Goal: Feedback & Contribution: Leave review/rating

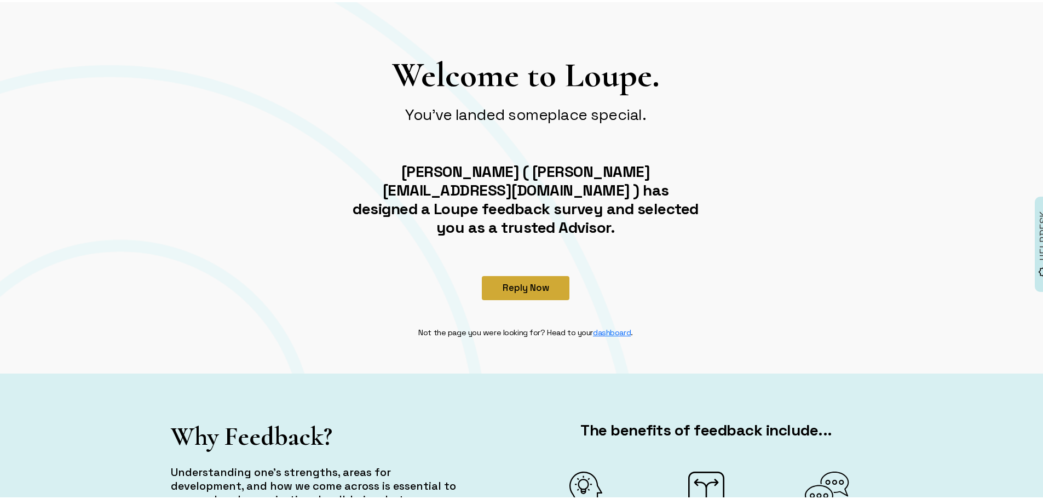
click at [529, 274] on button "Reply Now" at bounding box center [526, 286] width 88 height 24
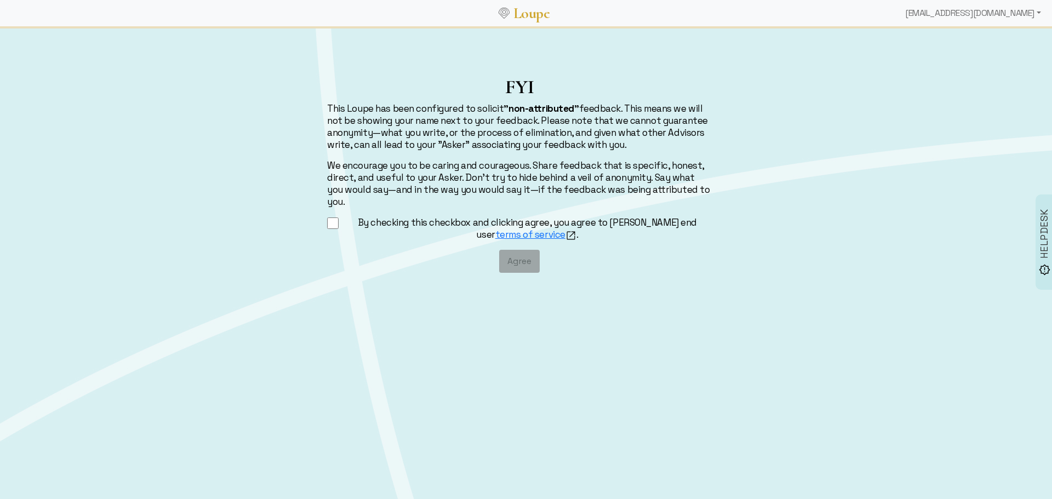
click at [406, 200] on div "FYI This Loupe has been configured to solicit "non-attributed" feedback. This m…" at bounding box center [519, 174] width 398 height 197
click at [405, 216] on label "By checking this checkbox and clicking agree, you agree to [PERSON_NAME] end us…" at bounding box center [527, 228] width 369 height 25
click at [338, 216] on input "By checking this checkbox and clicking agree, you agree to [PERSON_NAME] end us…" at bounding box center [333, 223] width 12 height 14
checkbox input "true"
click at [524, 259] on button "Agree" at bounding box center [519, 261] width 41 height 23
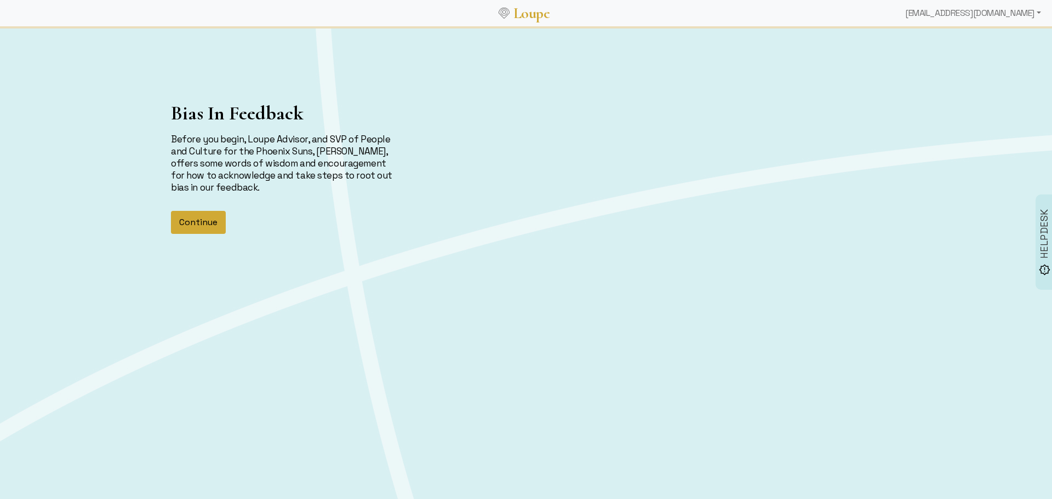
click at [213, 225] on button "Continue" at bounding box center [198, 222] width 55 height 23
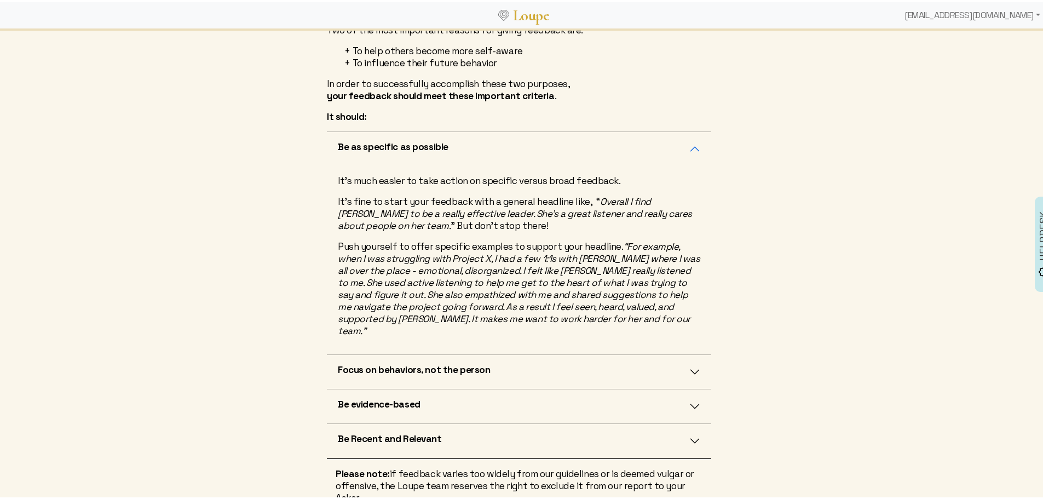
scroll to position [290, 0]
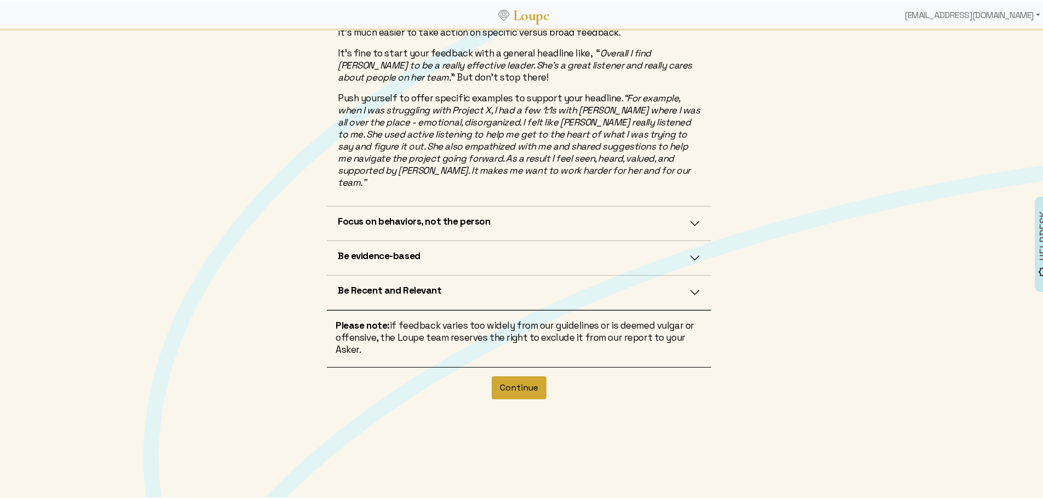
click at [513, 375] on button "Continue" at bounding box center [519, 385] width 55 height 23
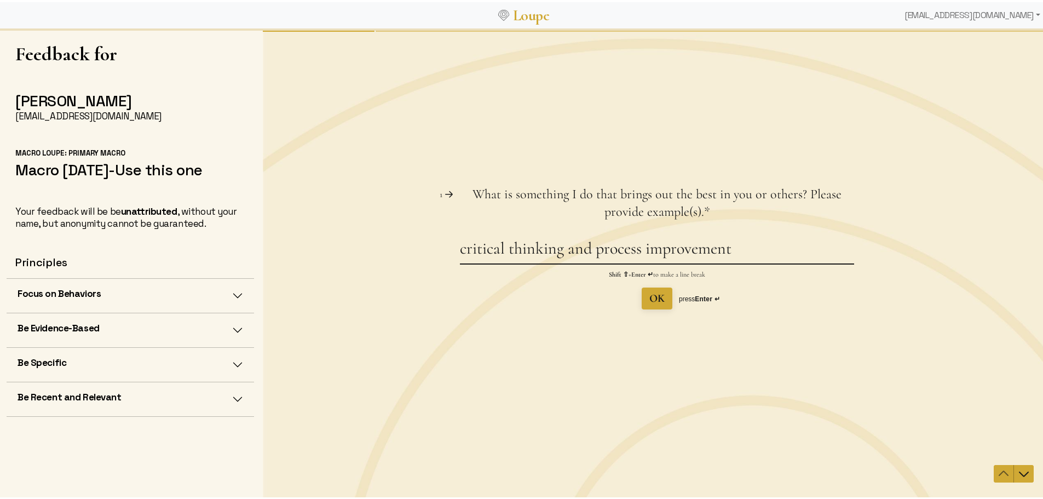
drag, startPoint x: 590, startPoint y: 251, endPoint x: 480, endPoint y: 256, distance: 109.7
click at [480, 256] on textarea "critical thinking and process improvement" at bounding box center [657, 250] width 394 height 25
type textarea "process improvement"
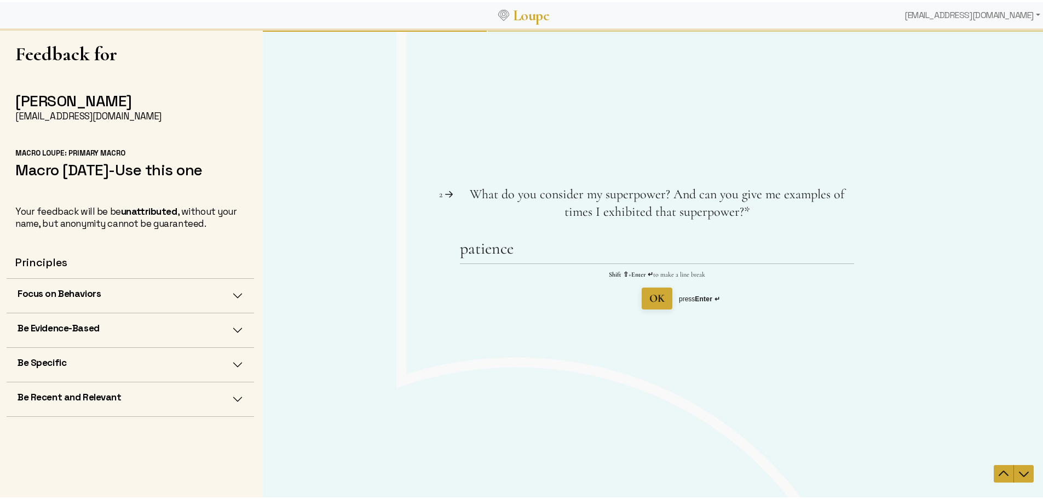
type textarea "critical thinking"
type textarea "p"
type textarea "process improvement"
click at [651, 300] on span "OK" at bounding box center [657, 297] width 15 height 13
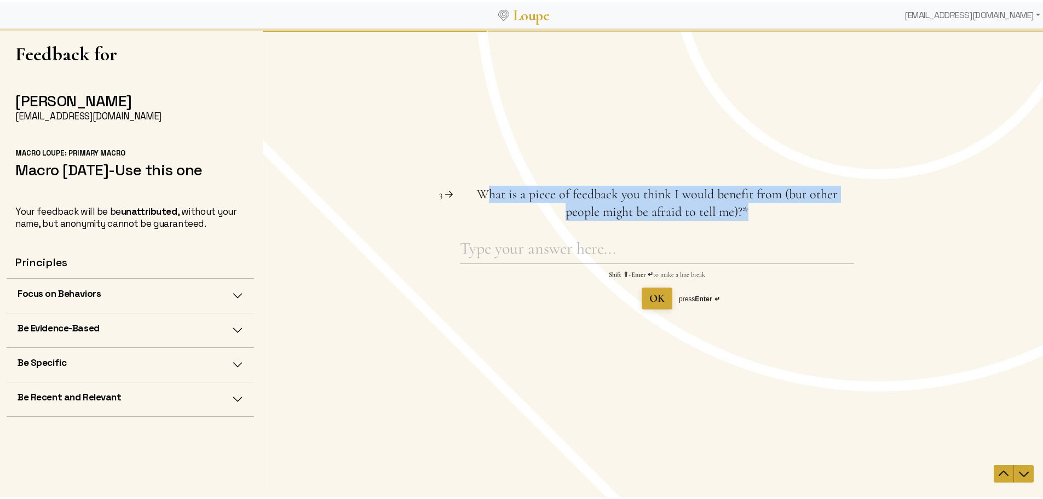
drag, startPoint x: 732, startPoint y: 208, endPoint x: 466, endPoint y: 191, distance: 266.2
click at [466, 191] on span "What is a piece of feedback you think I would benefit from (but other people mi…" at bounding box center [657, 202] width 394 height 35
click at [477, 191] on span "What is a piece of feedback you think I would benefit from (but other people mi…" at bounding box center [657, 202] width 361 height 33
click at [466, 238] on textarea "What is a piece of feedback you think I would benefit from (but other people mi…" at bounding box center [657, 250] width 394 height 25
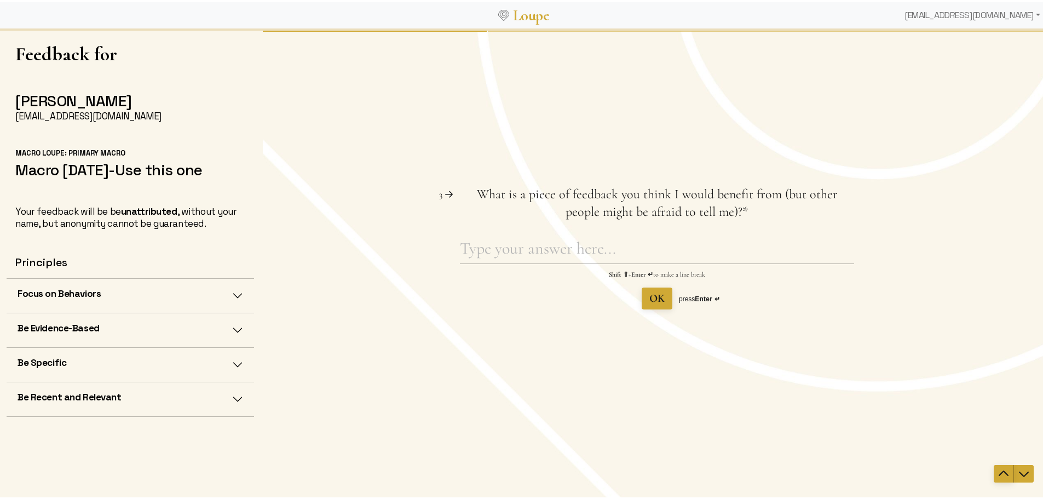
click at [994, 468] on span "Navigate to previous question" at bounding box center [1004, 473] width 20 height 13
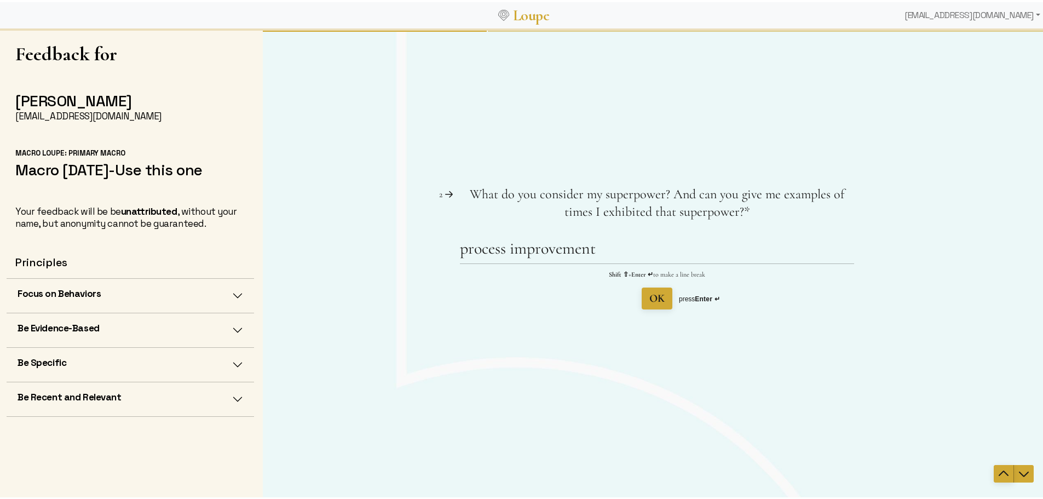
click at [994, 468] on span "Navigate to previous question" at bounding box center [1004, 473] width 20 height 13
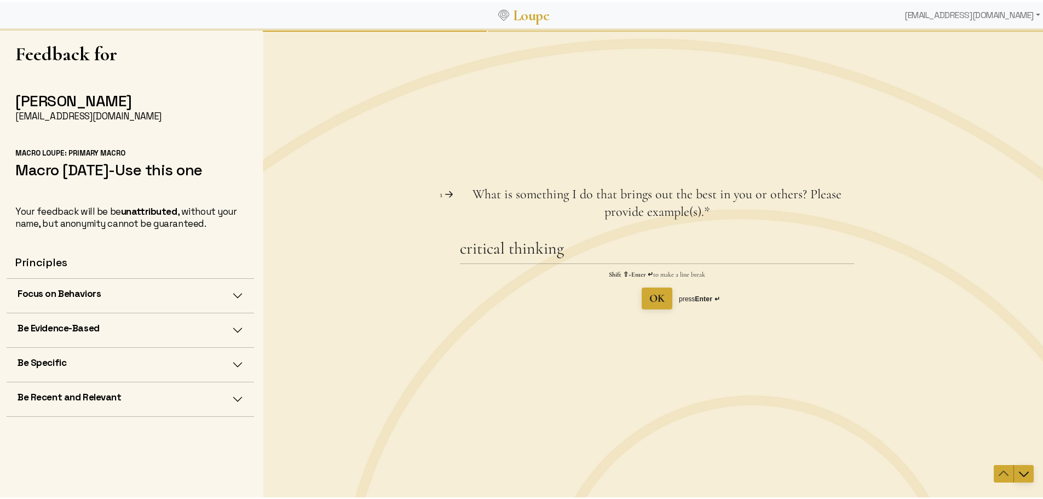
click at [1019, 472] on icon "Navigate to next question" at bounding box center [1024, 473] width 10 height 5
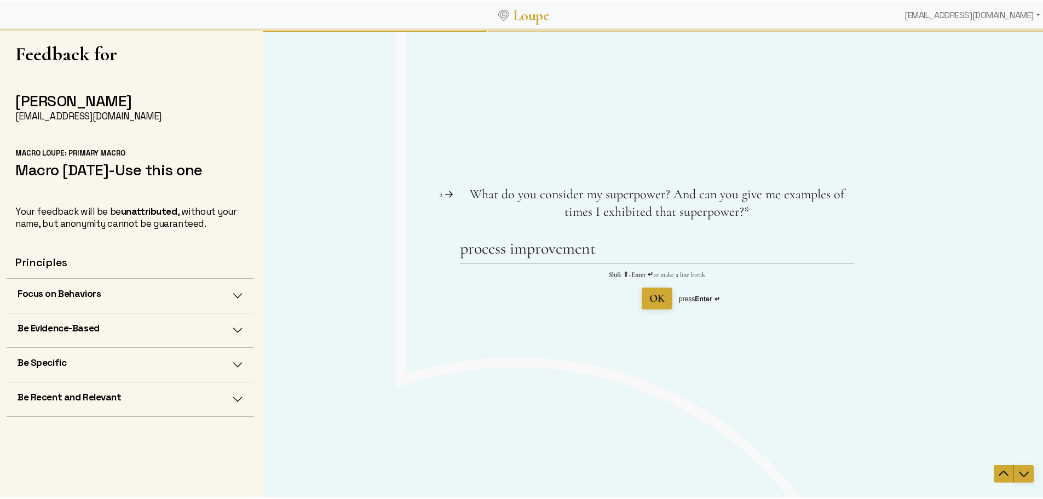
click at [1019, 472] on icon "Navigate to next question" at bounding box center [1024, 473] width 10 height 5
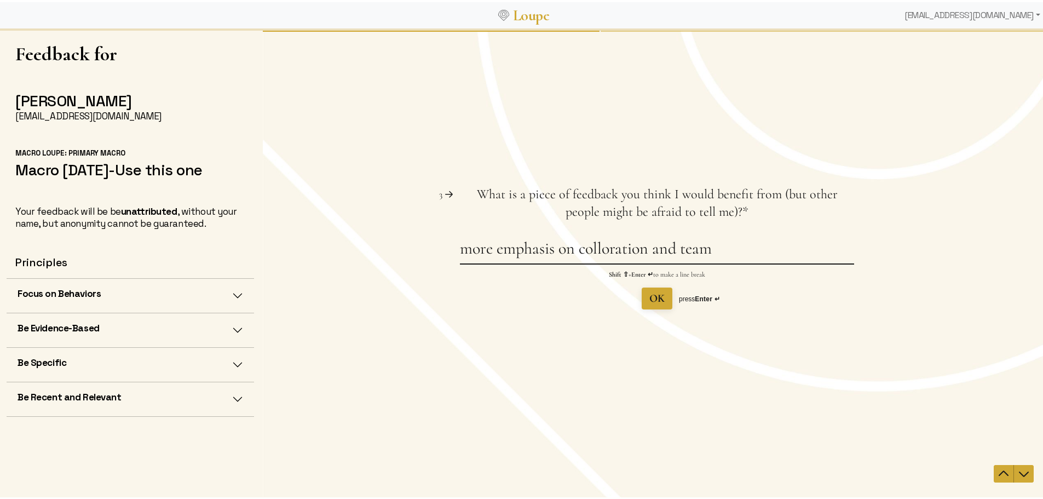
type textarea "more emphasis on colloration and team"
click at [656, 302] on span "OK" at bounding box center [657, 297] width 15 height 13
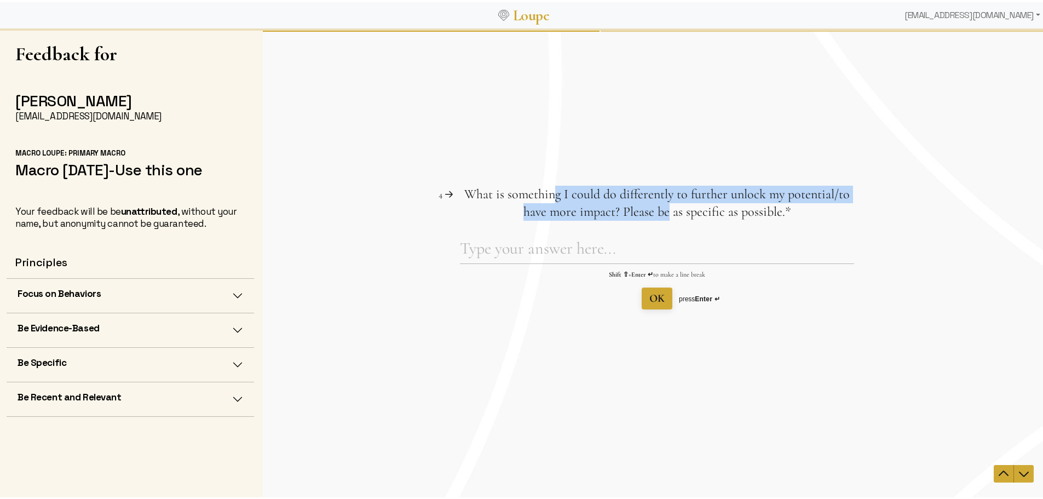
drag, startPoint x: 553, startPoint y: 190, endPoint x: 664, endPoint y: 209, distance: 112.9
click at [664, 209] on span "What is something I could do differently to further unlock my potential/to have…" at bounding box center [657, 202] width 386 height 33
click at [663, 209] on span "What is something I could do differently to further unlock my potential/to have…" at bounding box center [657, 202] width 386 height 33
click at [663, 238] on textarea "What is something I could do differently to further unlock my potential/to have…" at bounding box center [657, 250] width 394 height 25
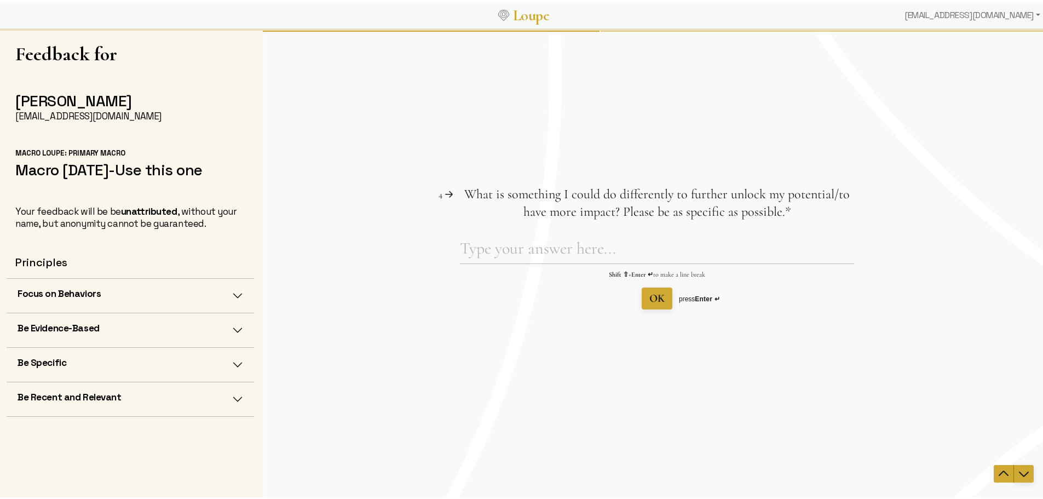
click at [1020, 472] on icon "Navigate to next question" at bounding box center [1024, 473] width 13 height 13
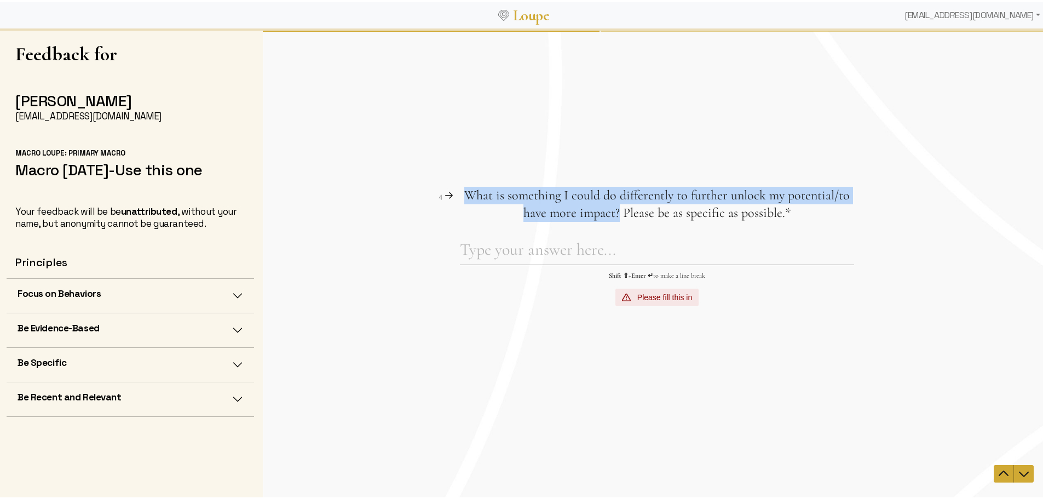
drag, startPoint x: 615, startPoint y: 210, endPoint x: 466, endPoint y: 191, distance: 150.3
click at [466, 191] on span "What is something I could do differently to further unlock my potential/to have…" at bounding box center [657, 203] width 386 height 33
copy span "What is something I could do differently to further unlock my potential/to have…"
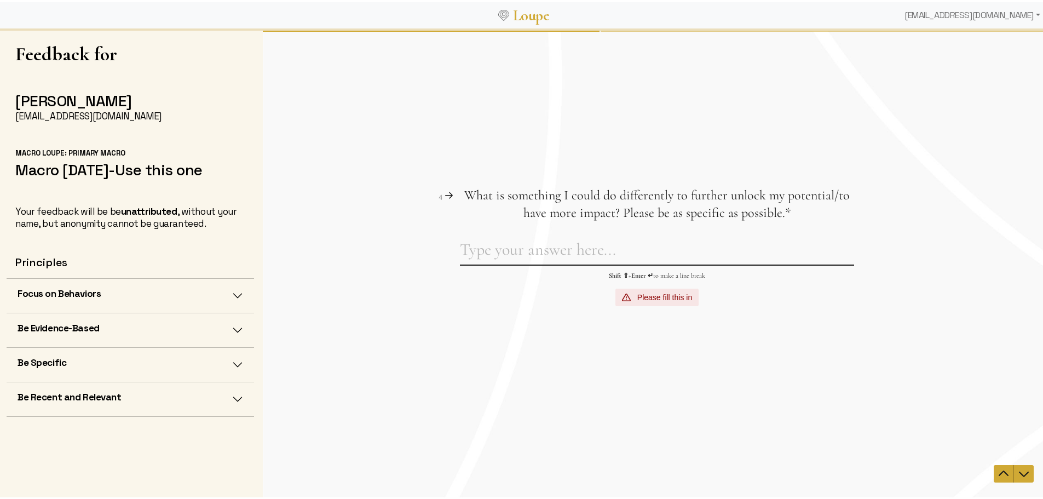
click at [495, 253] on textarea "What is something I could do differently to further unlock my potential/to have…" at bounding box center [657, 251] width 394 height 25
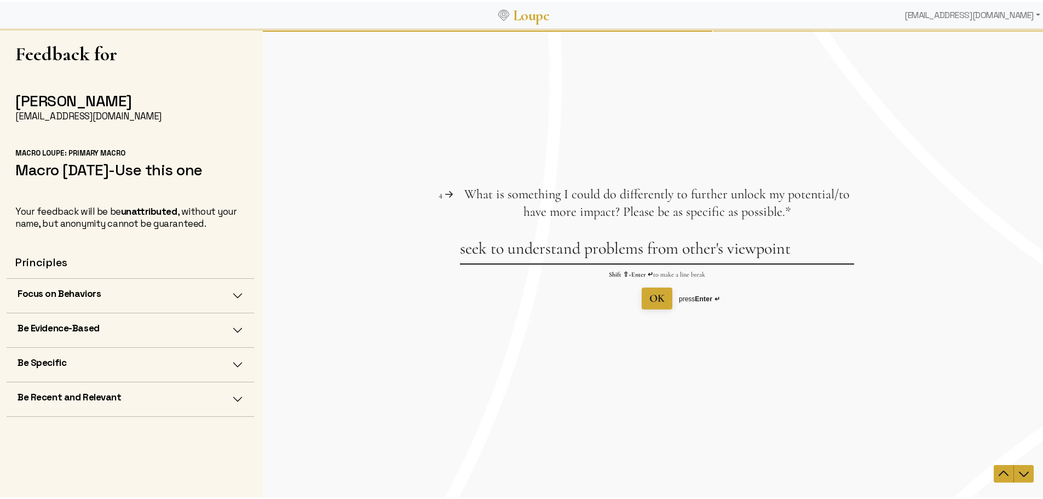
click at [484, 247] on textarea "seek to understand problems from other's viewpoint" at bounding box center [657, 250] width 394 height 25
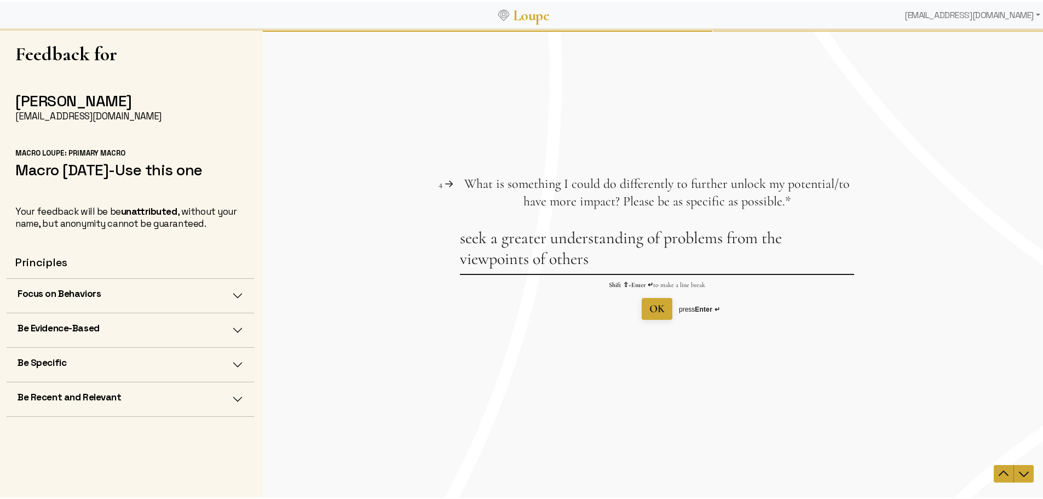
type textarea "seek a greater understanding of problems from the viewpoints of others"
click at [658, 311] on span "OK" at bounding box center [657, 308] width 15 height 13
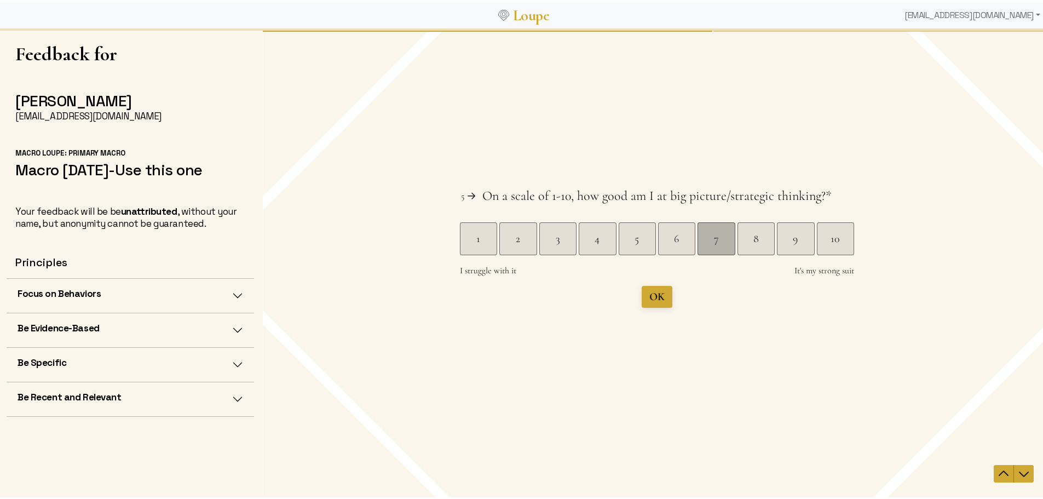
click at [716, 235] on div "7" at bounding box center [716, 238] width 37 height 15
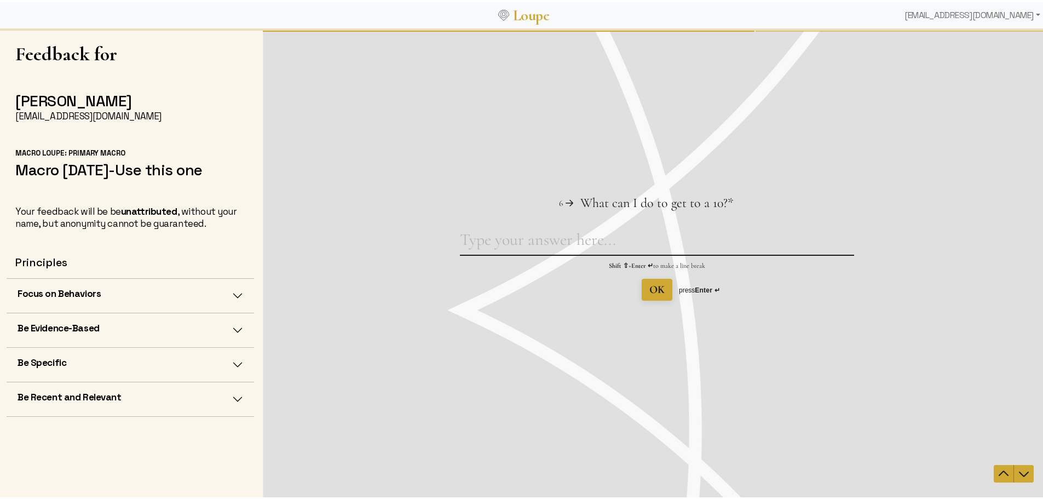
click at [548, 245] on textarea "What can I do to get to a 10? This question is required." at bounding box center [657, 241] width 394 height 25
type textarea "build bridges across all departments"
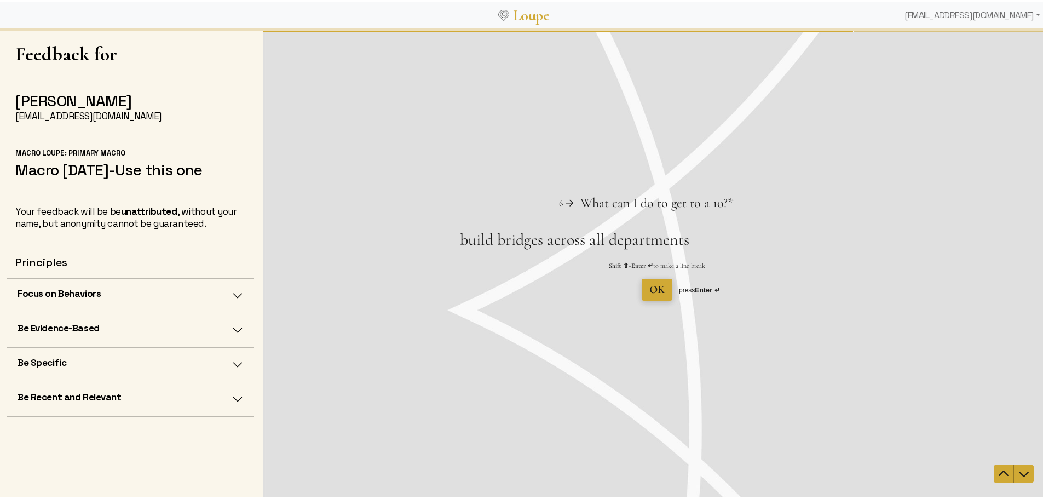
click at [667, 292] on button "OK" at bounding box center [657, 289] width 31 height 22
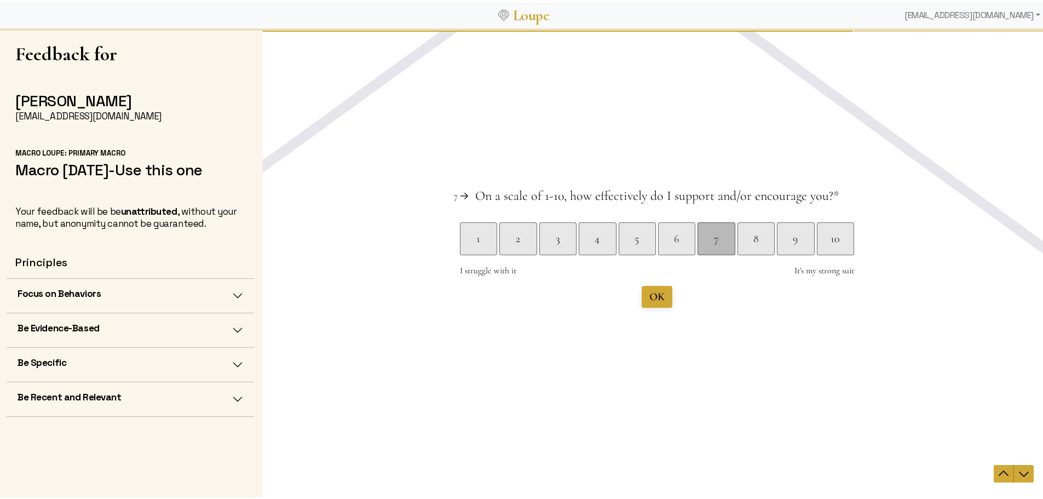
click at [708, 238] on div "7" at bounding box center [716, 238] width 37 height 15
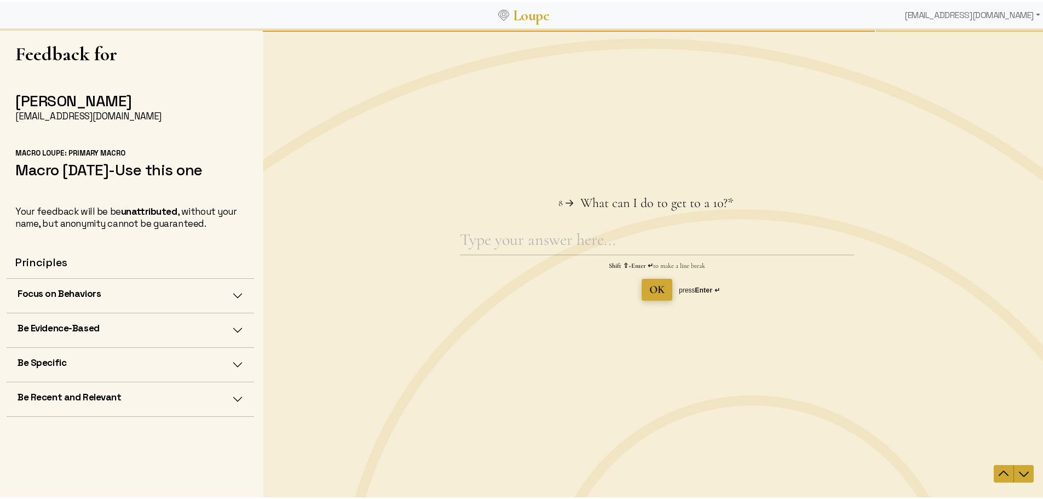
click at [650, 295] on span "OK" at bounding box center [657, 289] width 15 height 13
